Goal: Task Accomplishment & Management: Use online tool/utility

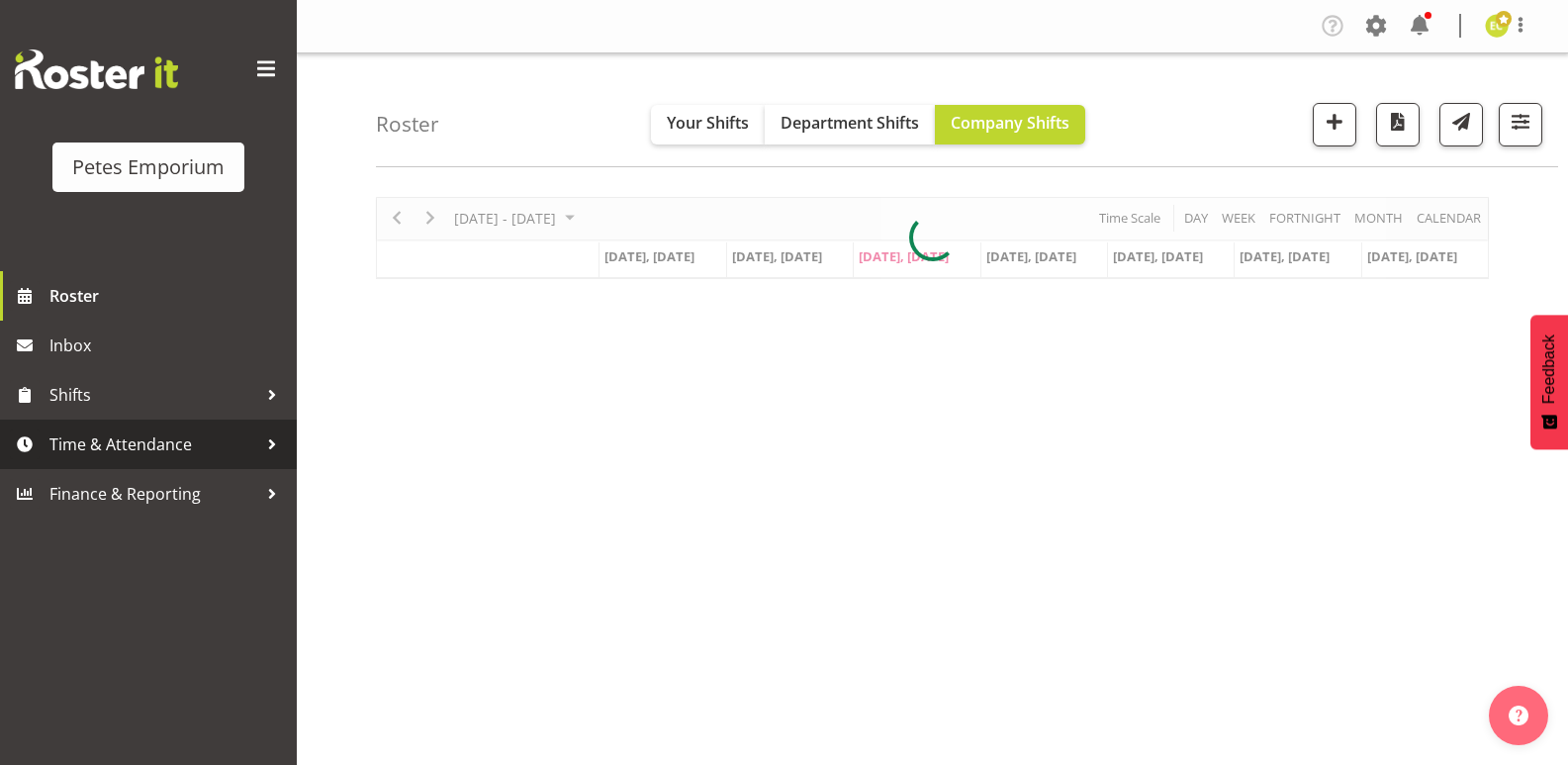
click at [194, 441] on span "Time & Attendance" at bounding box center [154, 445] width 207 height 30
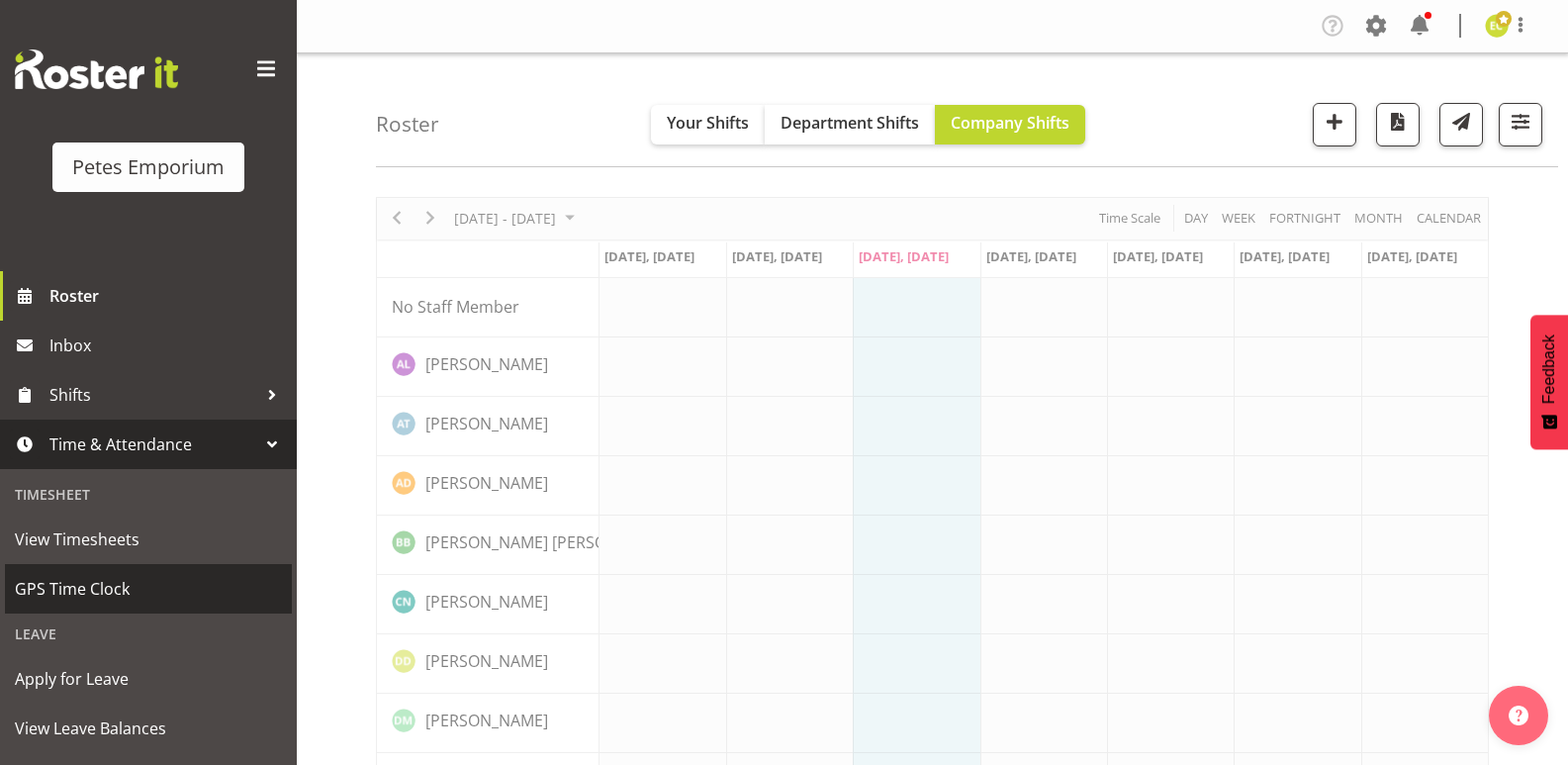
click at [120, 575] on span "GPS Time Clock" at bounding box center [149, 589] width 267 height 30
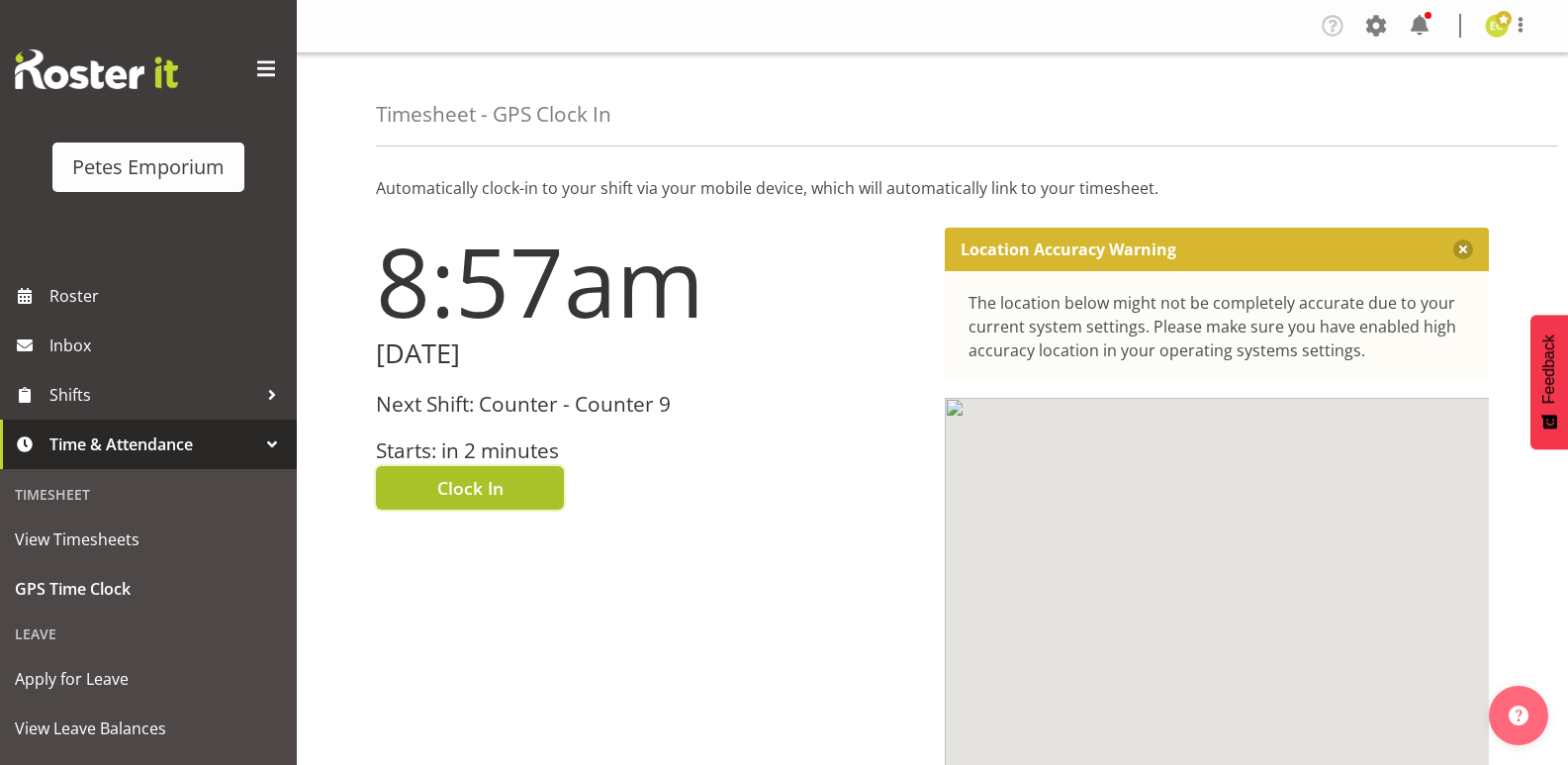
click at [546, 478] on button "Clock In" at bounding box center [470, 489] width 188 height 44
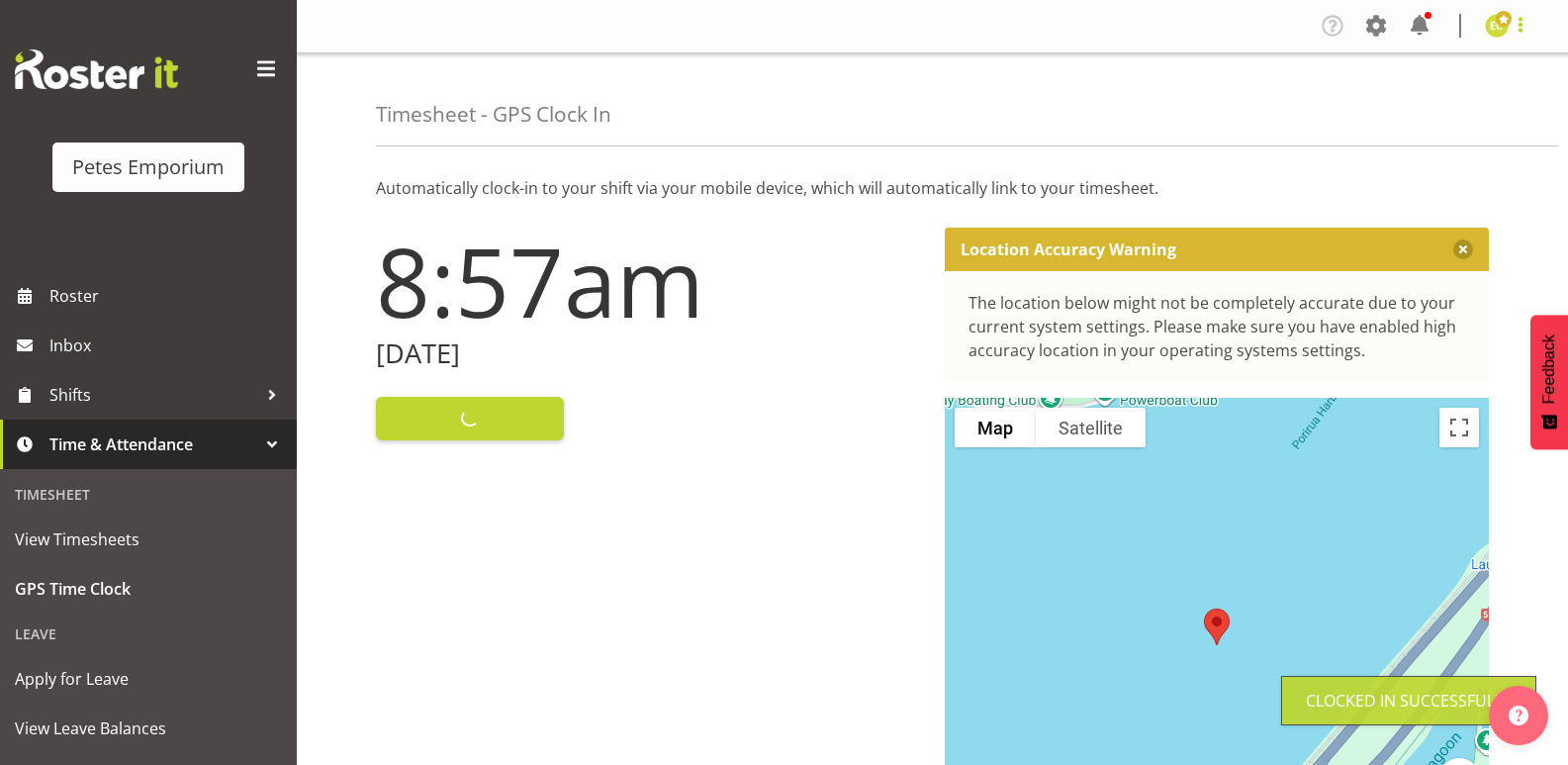
click at [1525, 33] on span at bounding box center [1521, 25] width 24 height 24
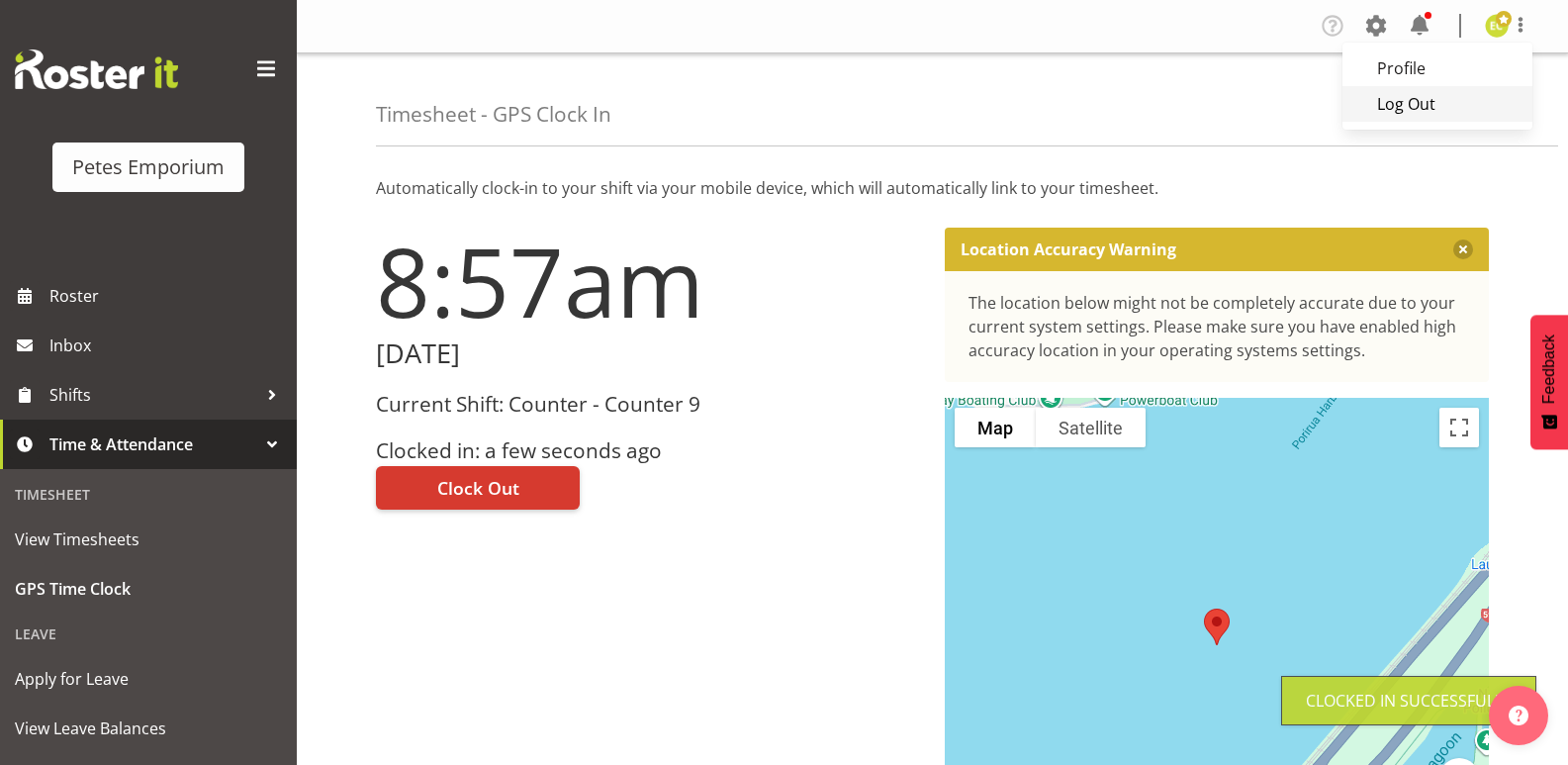
click at [1422, 107] on link "Log Out" at bounding box center [1437, 104] width 190 height 36
